Goal: Task Accomplishment & Management: Use online tool/utility

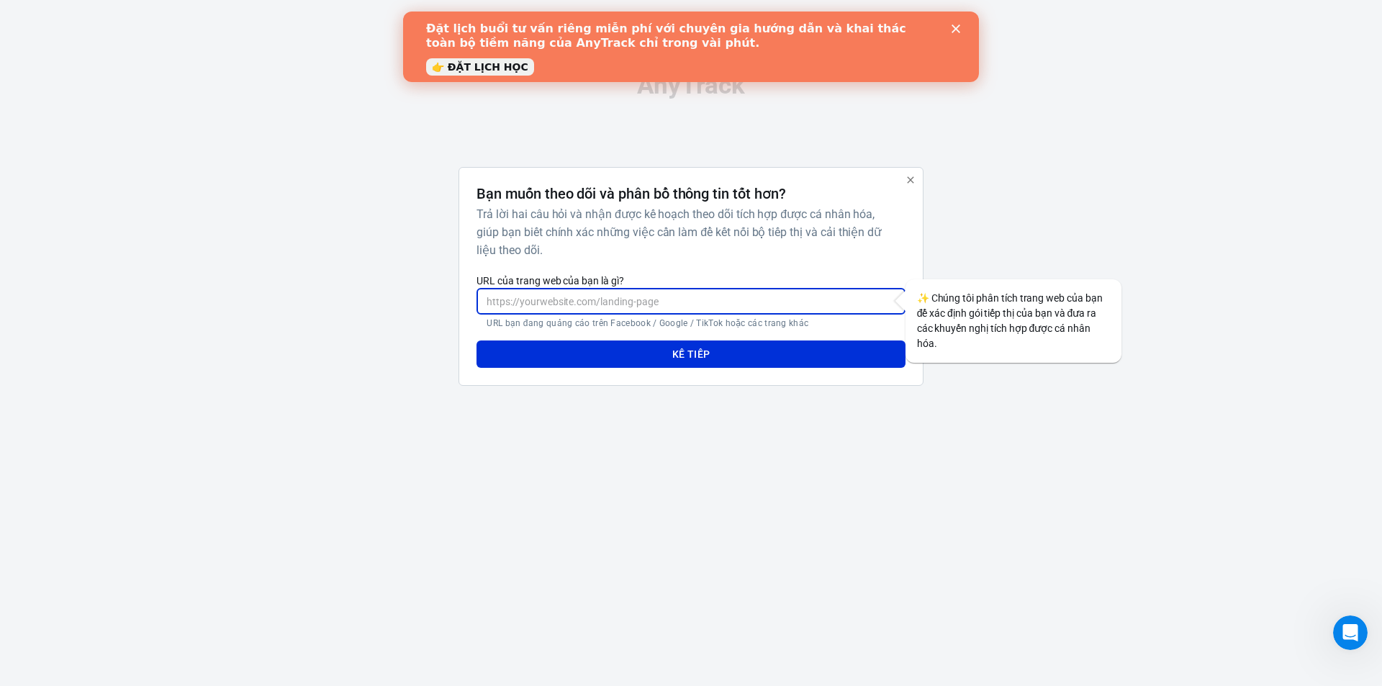
click at [615, 299] on input "URL của trang web của bạn là gì?" at bounding box center [690, 301] width 428 height 27
type input "[DOMAIN_NAME]"
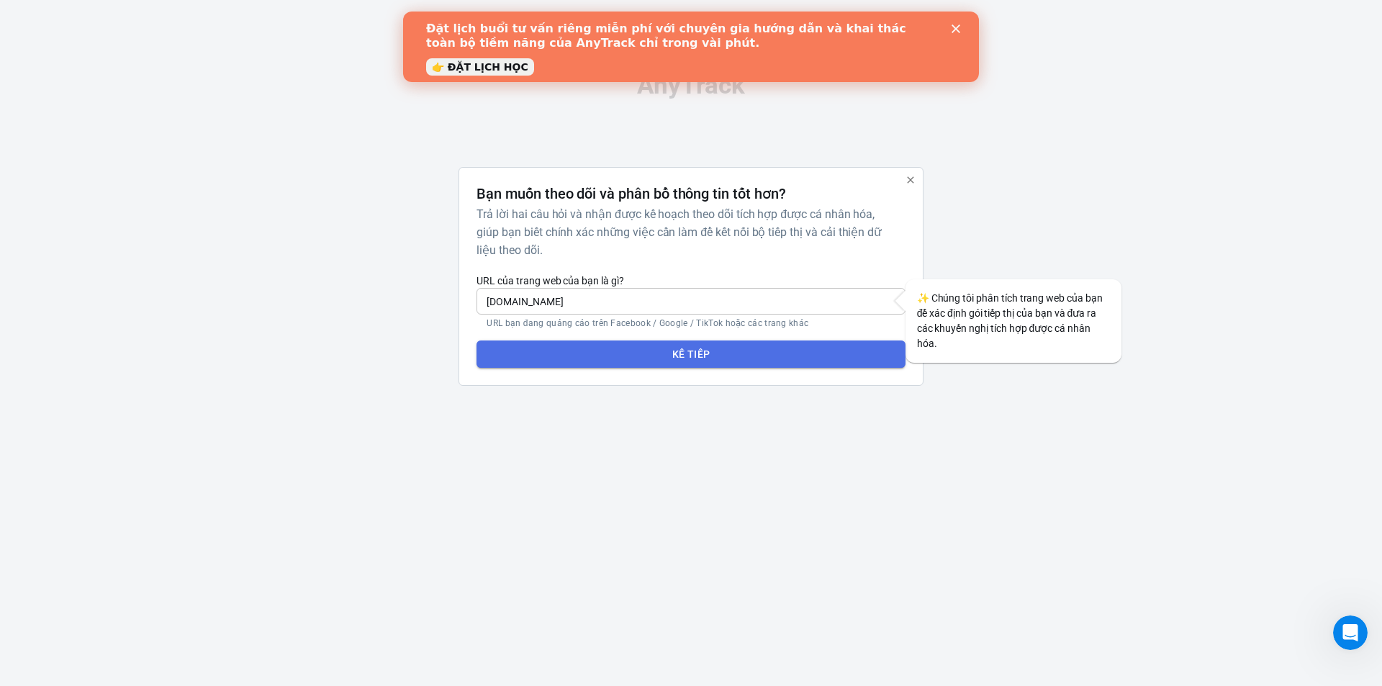
click at [699, 356] on font "Kế tiếp" at bounding box center [691, 354] width 38 height 12
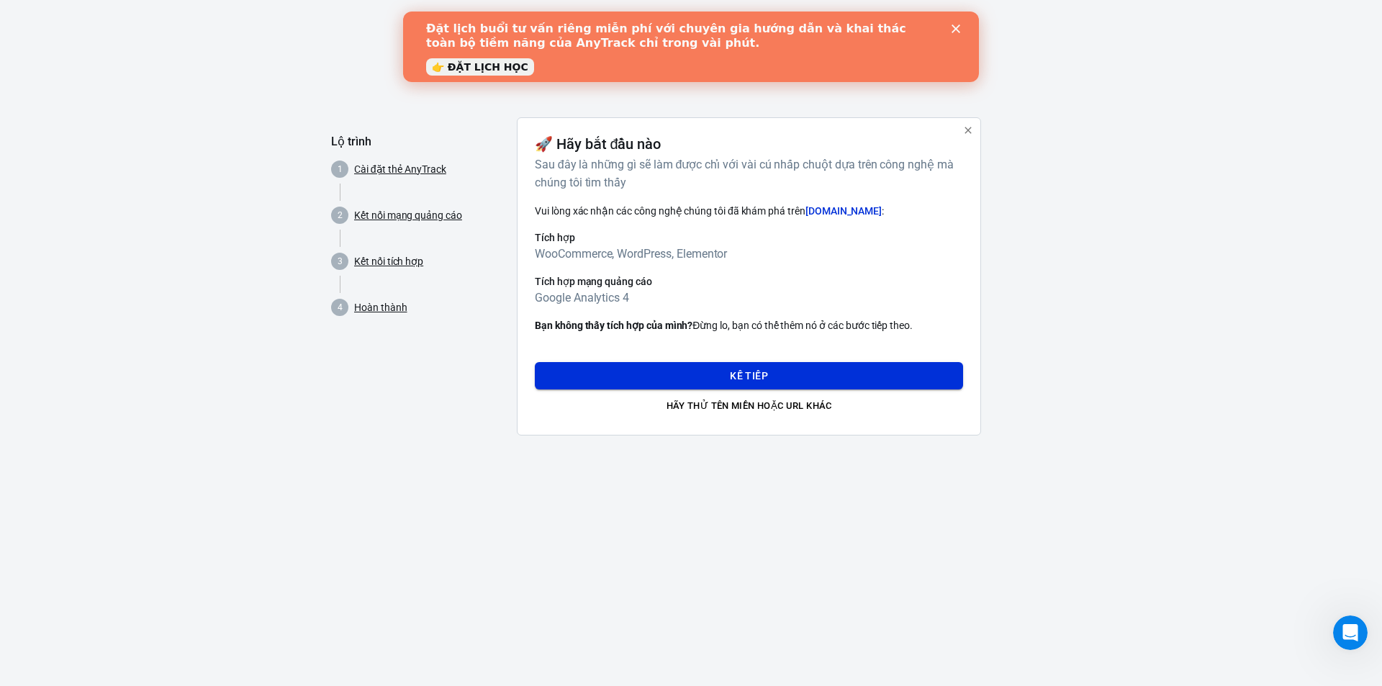
click at [718, 381] on button "Kế tiếp" at bounding box center [749, 375] width 428 height 27
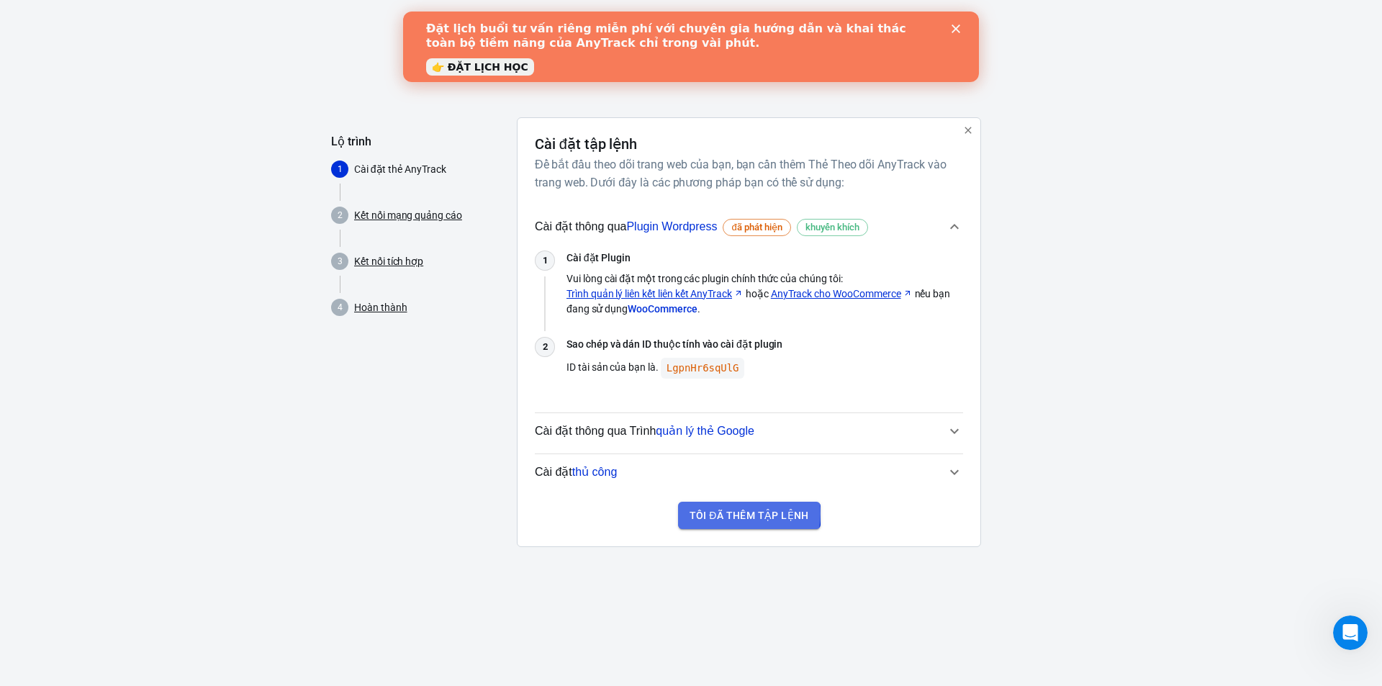
click at [737, 513] on font "Tôi đã thêm tập lệnh" at bounding box center [748, 516] width 119 height 12
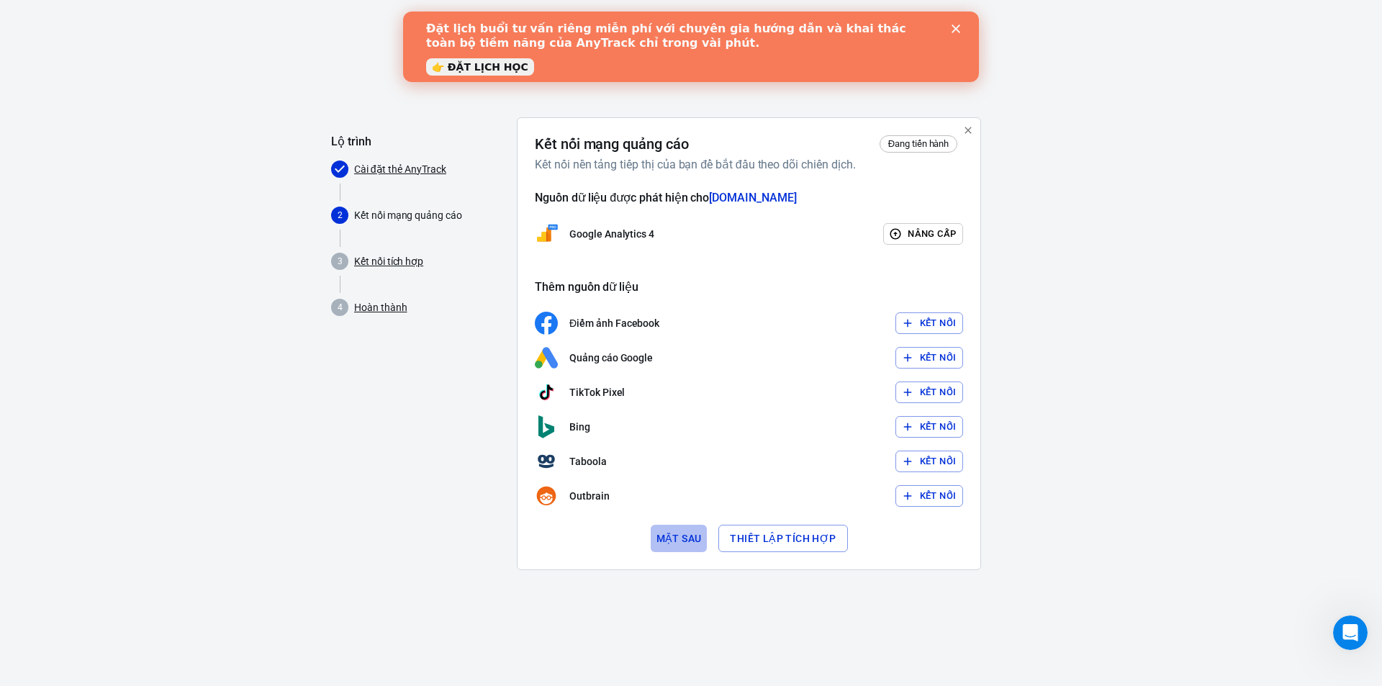
click at [684, 535] on font "Mặt sau" at bounding box center [678, 539] width 45 height 12
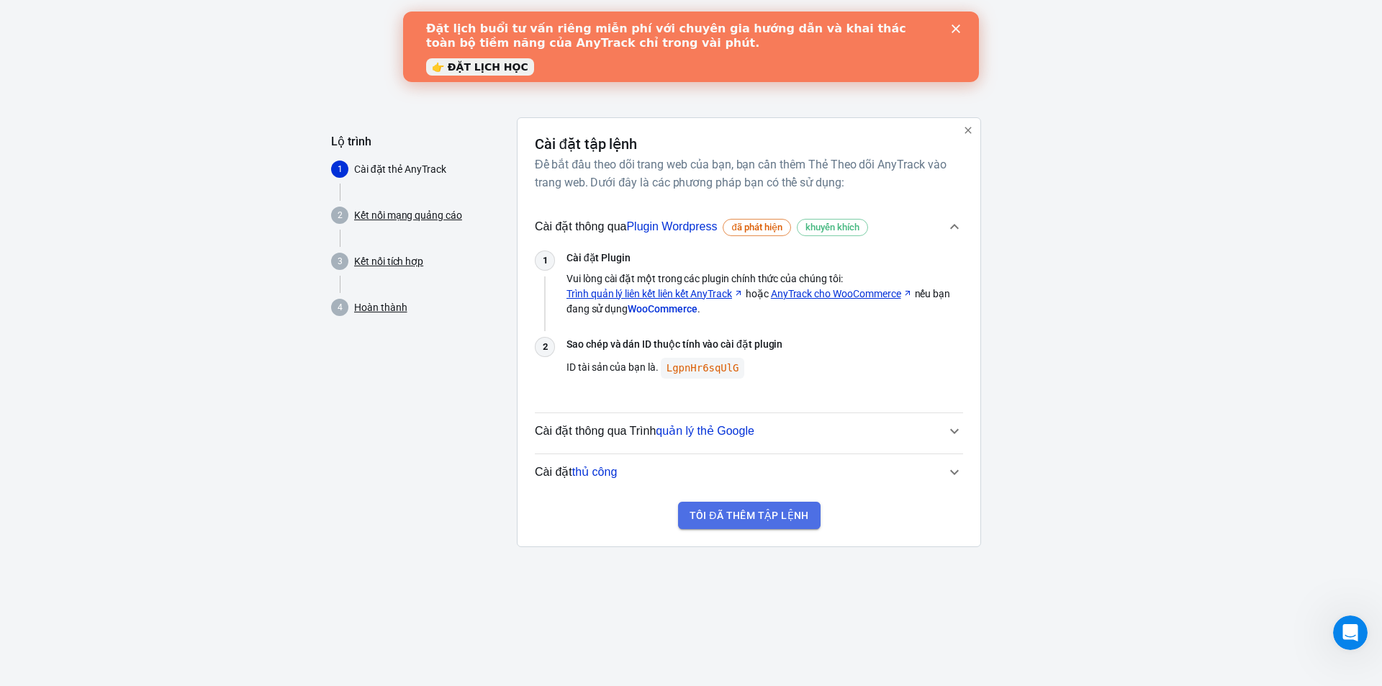
click at [756, 517] on font "Tôi đã thêm tập lệnh" at bounding box center [748, 516] width 119 height 12
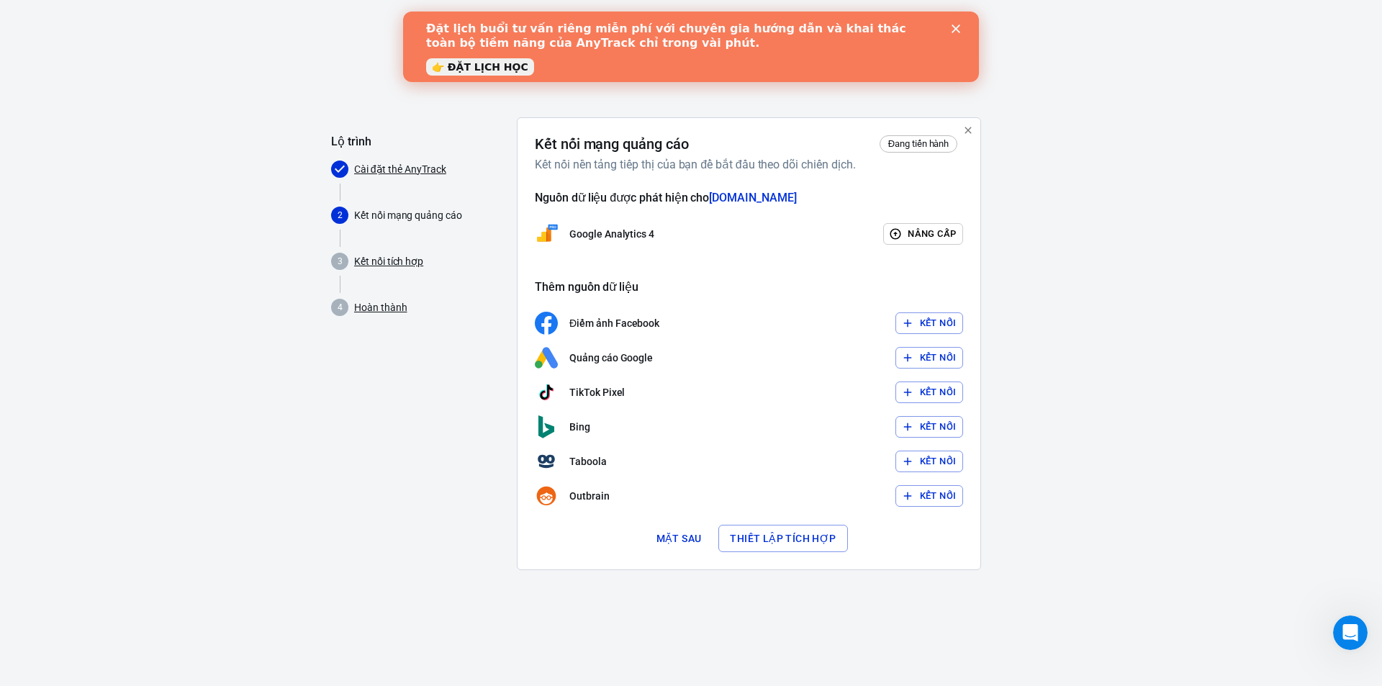
click at [939, 355] on font "Kết nối" at bounding box center [938, 357] width 37 height 11
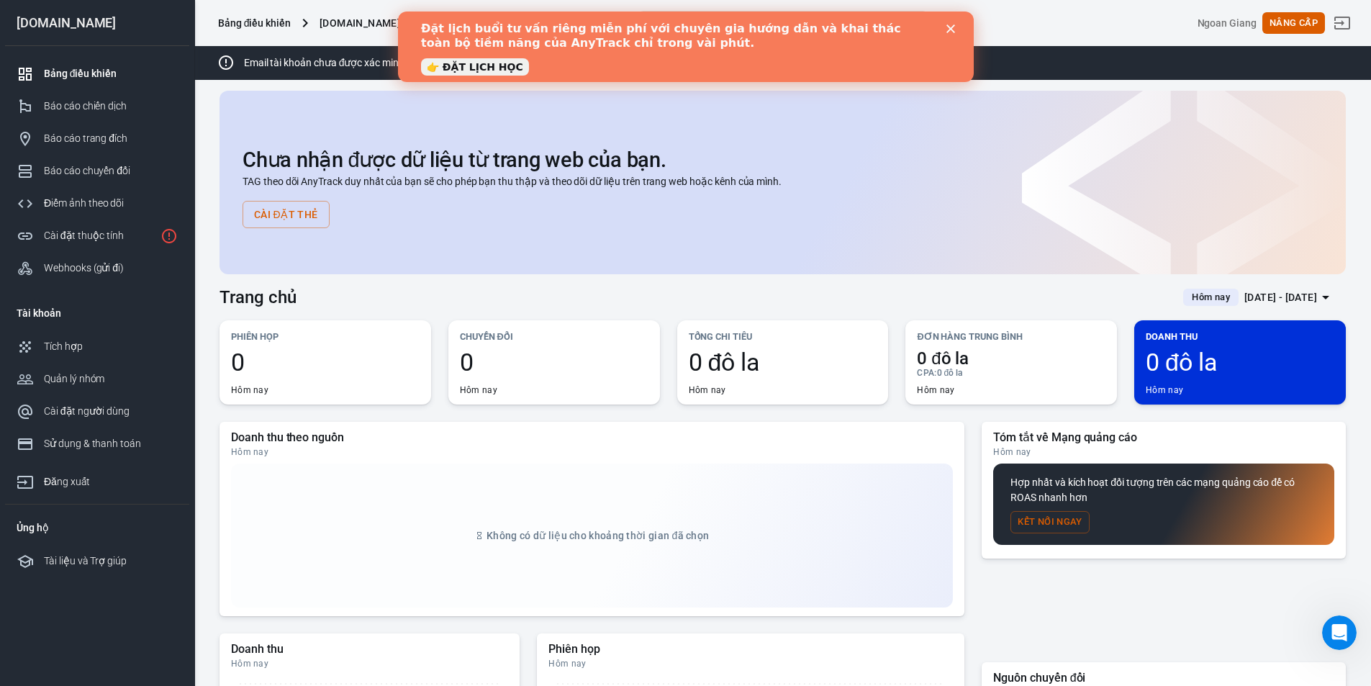
click at [949, 25] on icon "Đóng" at bounding box center [950, 28] width 9 height 9
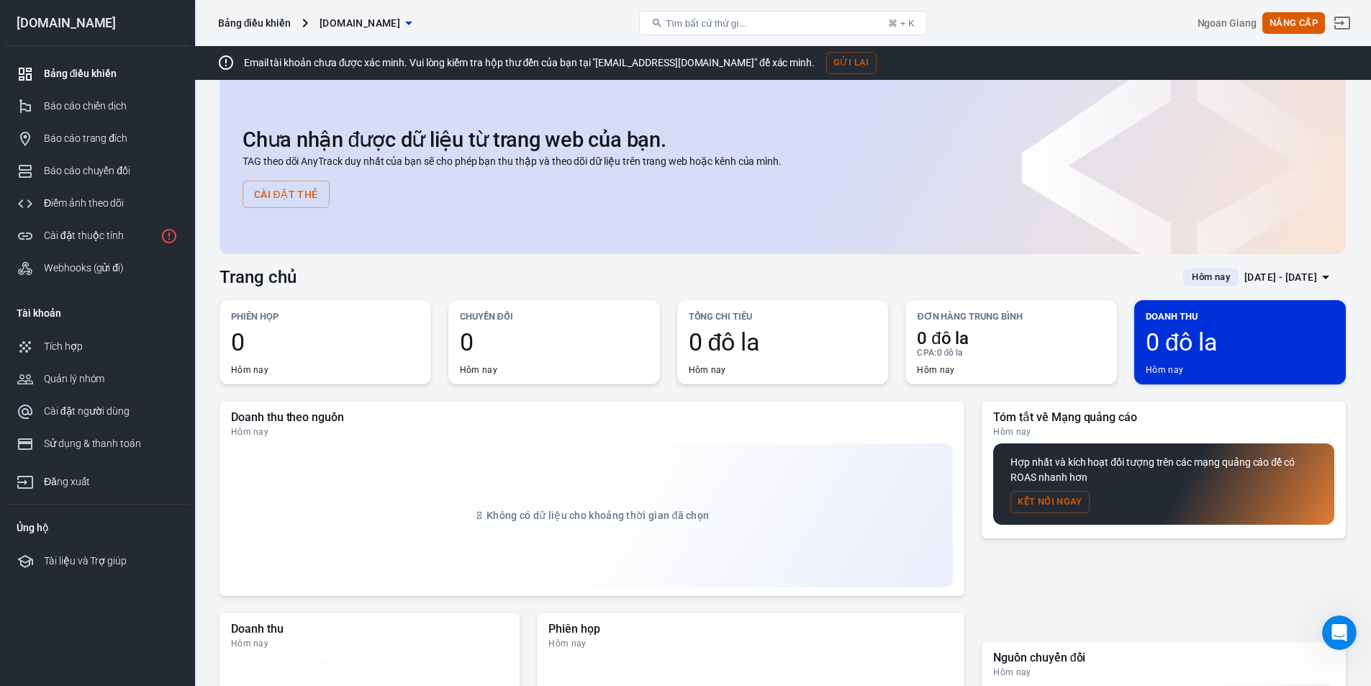
scroll to position [524, 0]
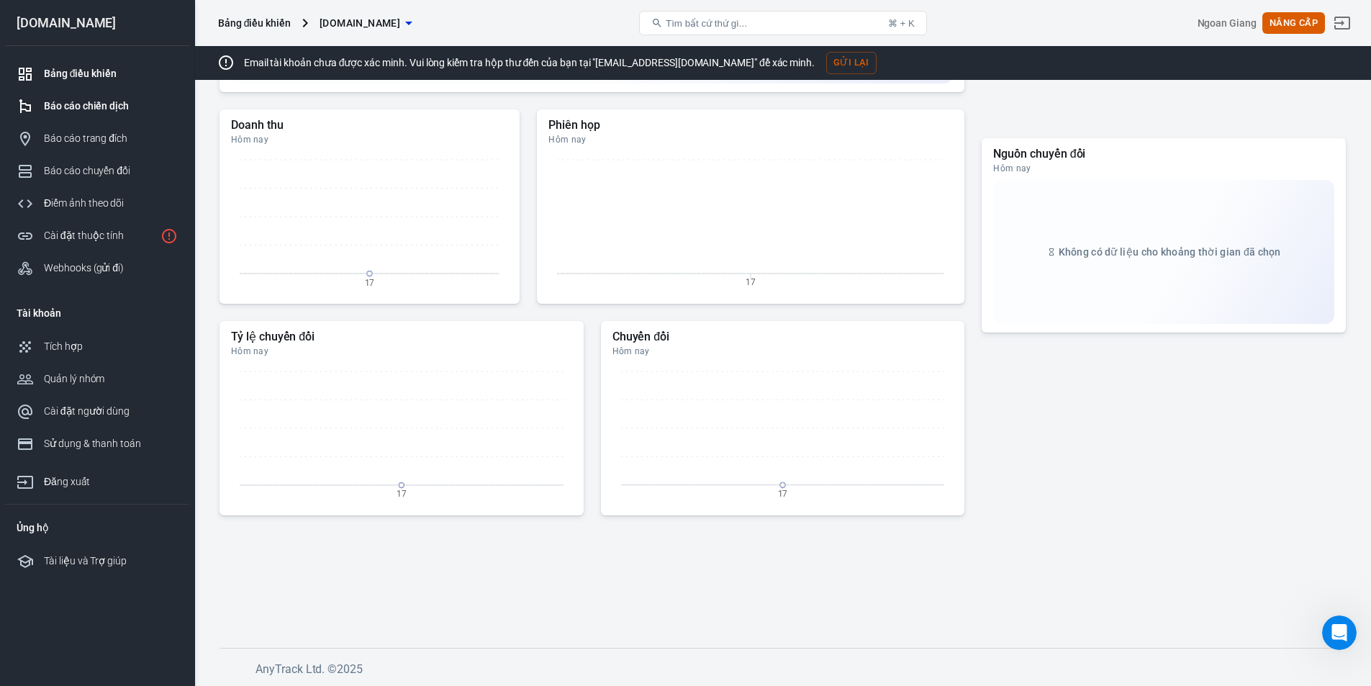
click at [67, 109] on font "Báo cáo chiến dịch" at bounding box center [86, 106] width 85 height 12
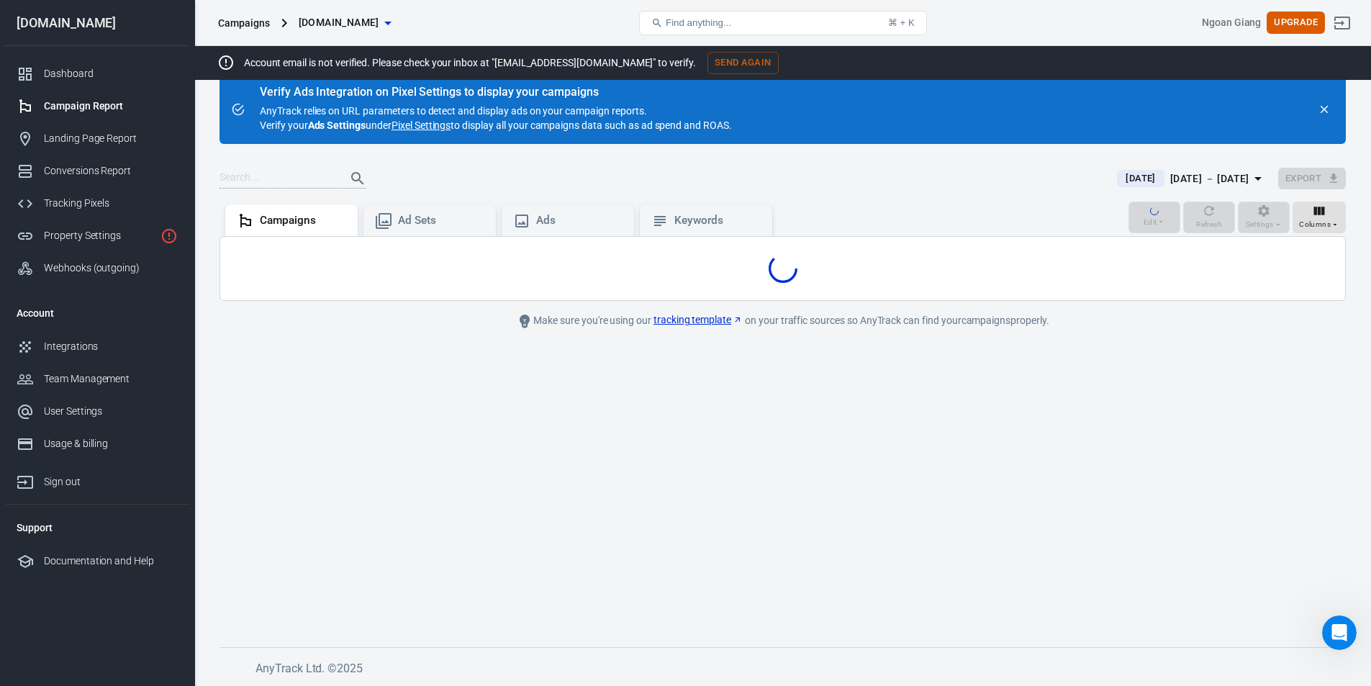
scroll to position [30, 0]
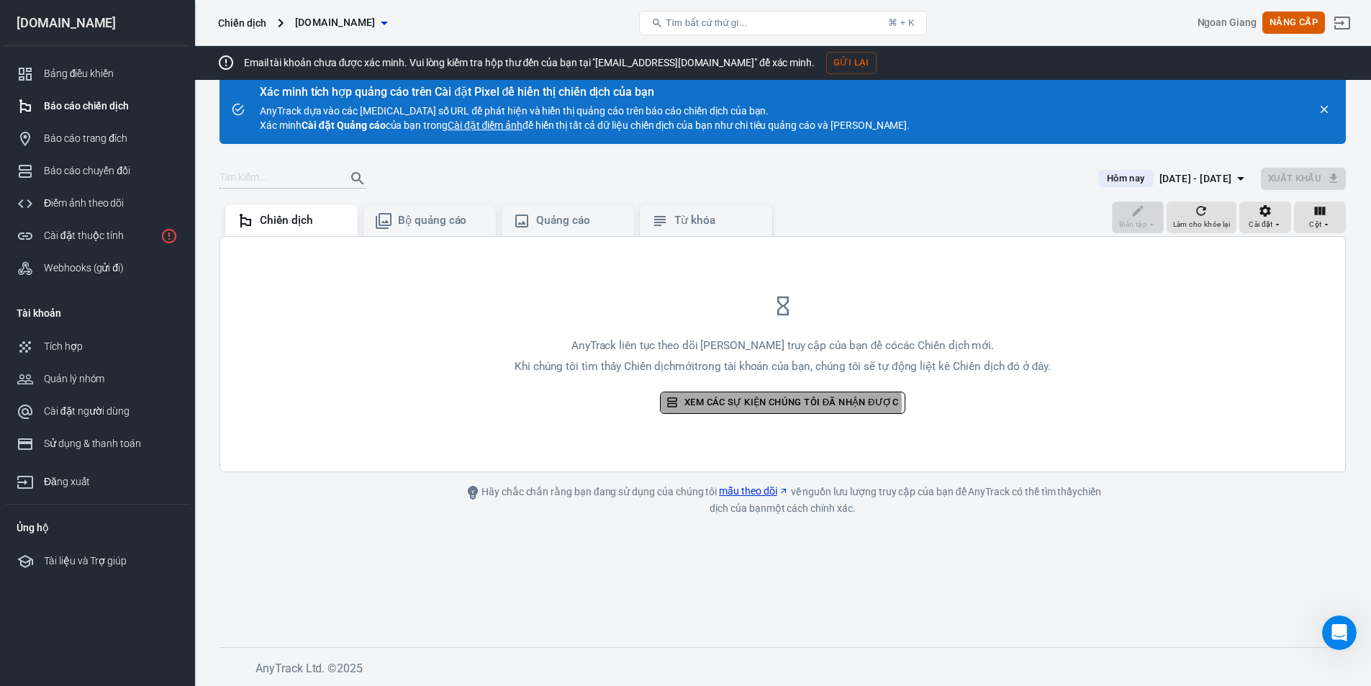
click at [777, 404] on font "Xem các sự kiện chúng tôi đã nhận được" at bounding box center [791, 402] width 214 height 11
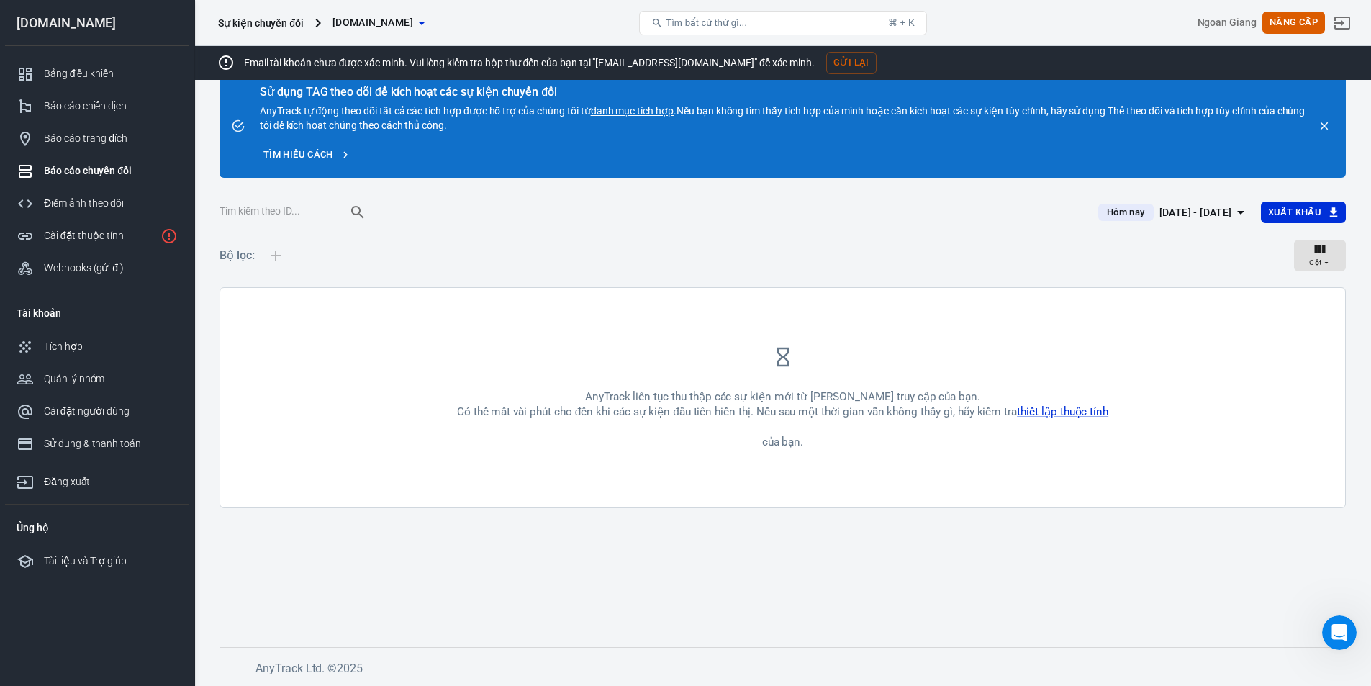
click at [225, 254] on font "Bộ lọc:" at bounding box center [237, 255] width 35 height 14
click at [275, 254] on div at bounding box center [276, 255] width 30 height 46
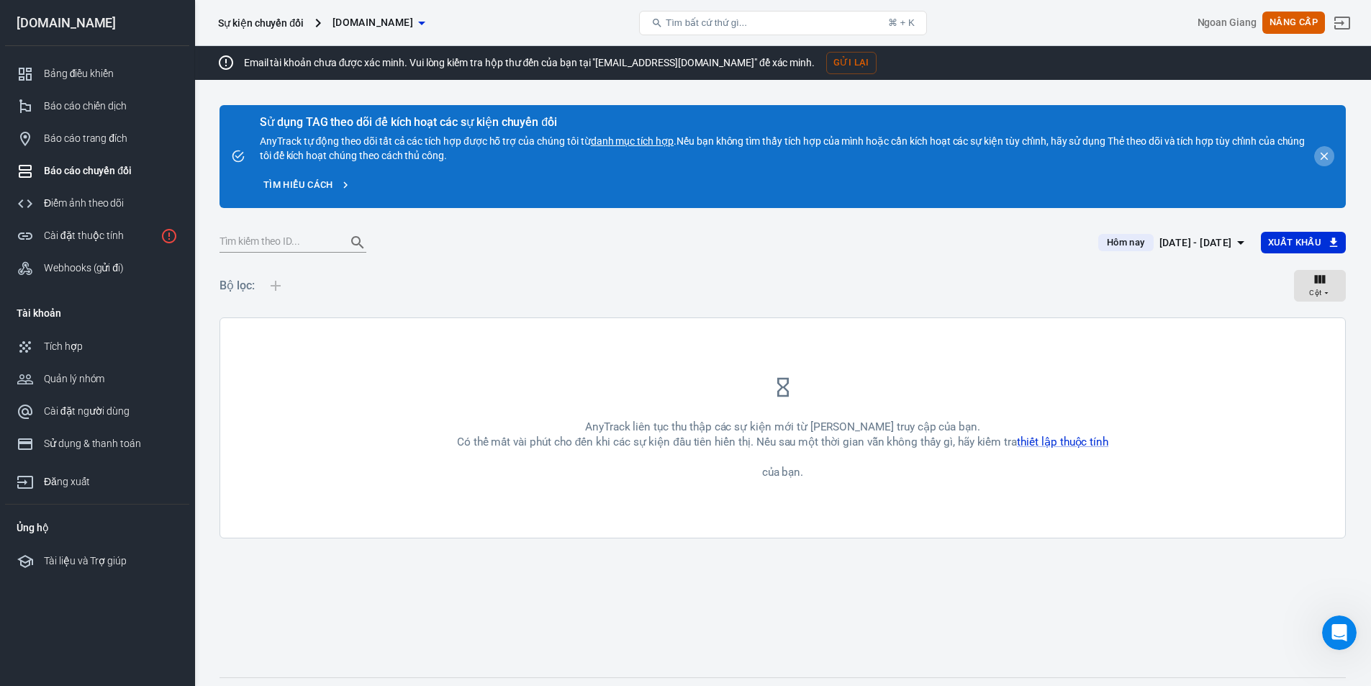
click at [1327, 156] on icon "đóng" at bounding box center [1324, 156] width 13 height 13
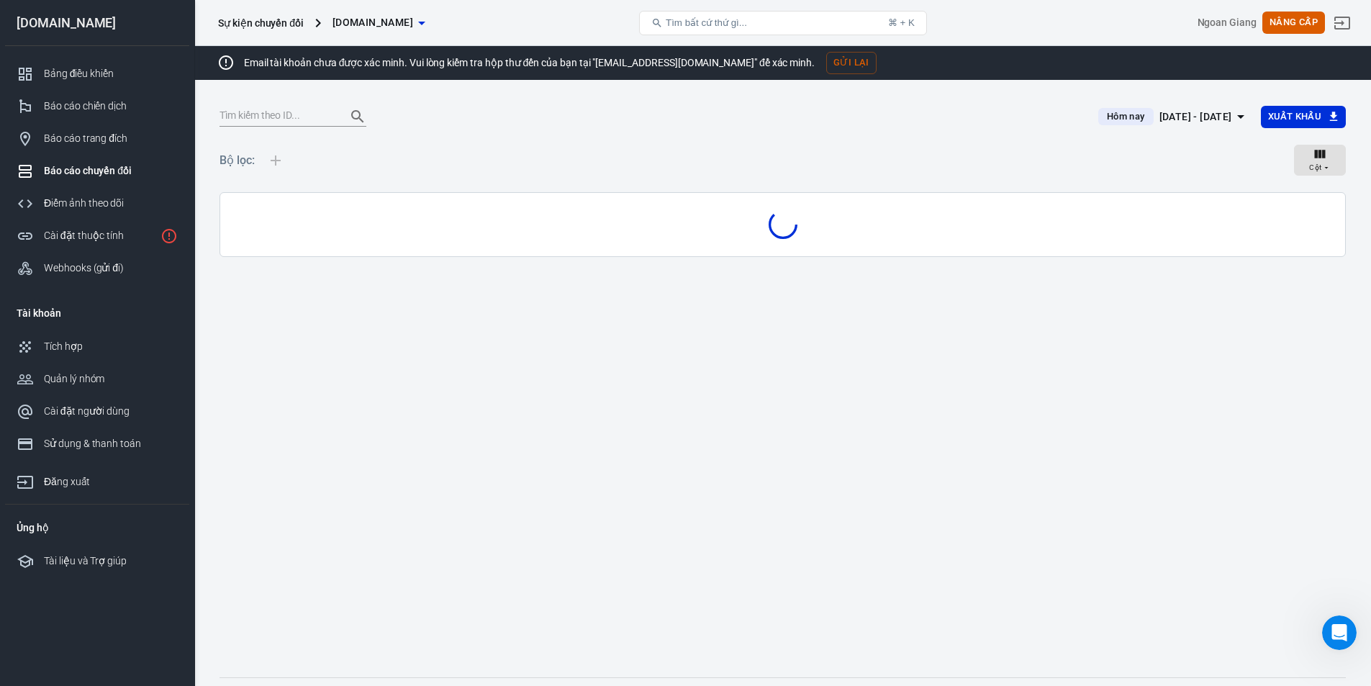
scroll to position [30, 0]
